Goal: Check status: Check status

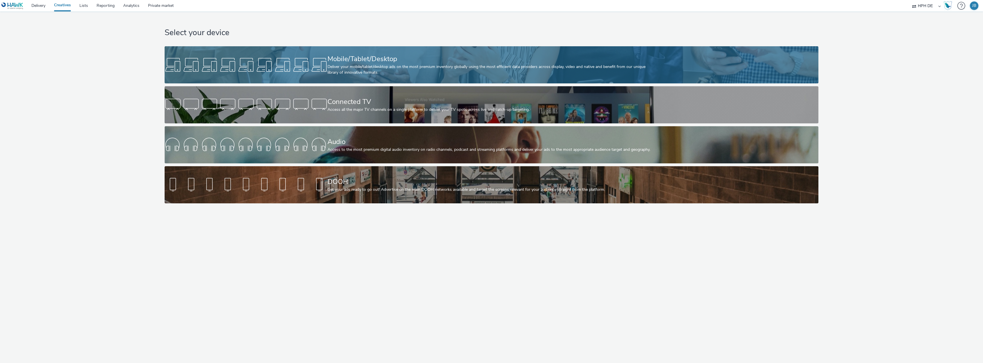
click at [399, 65] on div "Deliver your mobile/tablet/desktop ads on the most premium inventory globally u…" at bounding box center [490, 70] width 326 height 12
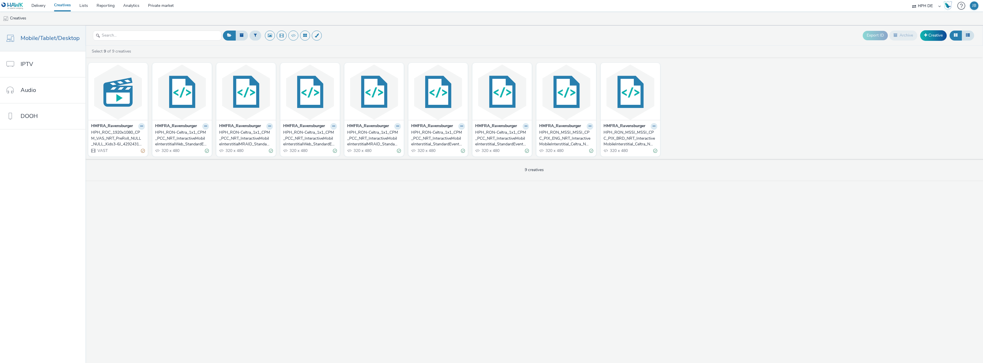
click at [101, 137] on div "HPH_ROC_1920x1080_CPM_VAS_NRT_PreRoll_NULL_NULL_Kids3-6J_429243195" at bounding box center [116, 138] width 51 height 17
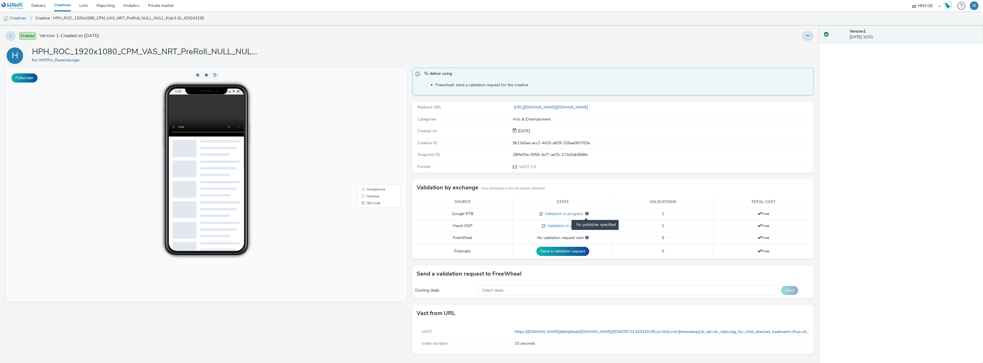
click at [587, 215] on icon at bounding box center [586, 214] width 3 height 4
click at [579, 221] on td "Validation in progress" at bounding box center [563, 226] width 100 height 12
click at [562, 223] on td "Validation in progress" at bounding box center [563, 226] width 100 height 12
click at [563, 224] on span "Validation in progress" at bounding box center [565, 225] width 41 height 5
click at [338, 35] on div "Enabled Version 1 - Created on 15 September 2025" at bounding box center [248, 36] width 485 height 10
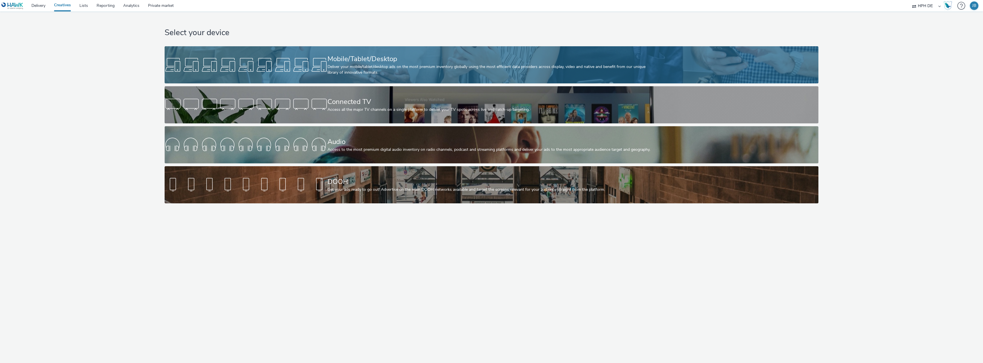
click at [380, 74] on div "Deliver your mobile/tablet/desktop ads on the most premium inventory globally u…" at bounding box center [490, 70] width 326 height 12
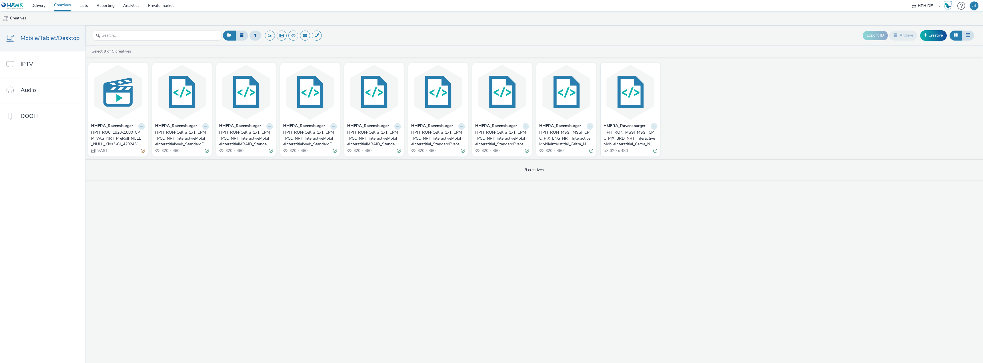
click at [108, 131] on div "HPH_ROC_1920x1080_CPM_VAS_NRT_PreRoll_NULL_NULL_Kids3-6J_429243195" at bounding box center [116, 138] width 51 height 17
